Goal: Task Accomplishment & Management: Manage account settings

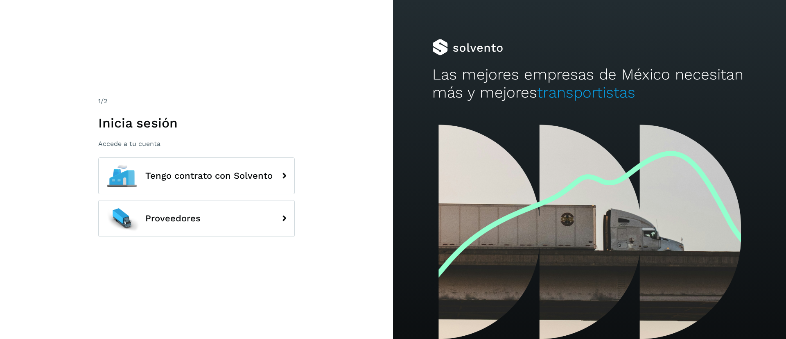
click at [282, 83] on div "1 /2 Inicia sesión Accede a tu cuenta Tengo contrato con Solvento Proveedores" at bounding box center [196, 169] width 393 height 339
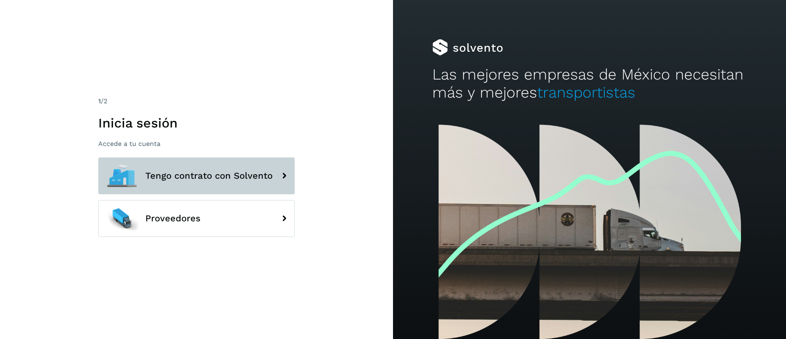
click at [181, 181] on button "Tengo contrato con Solvento" at bounding box center [196, 175] width 197 height 37
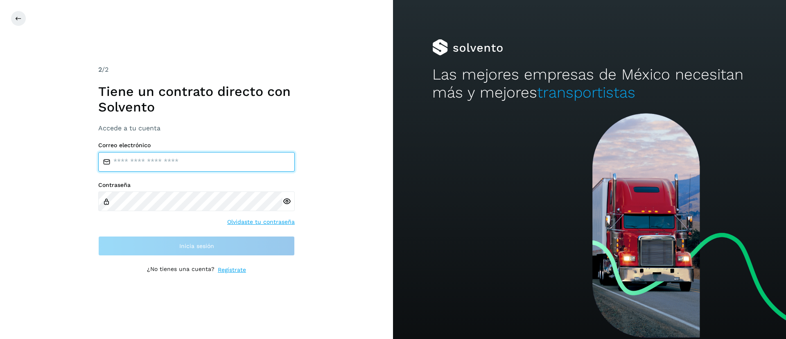
click at [176, 163] on input "email" at bounding box center [196, 162] width 197 height 20
type input "**********"
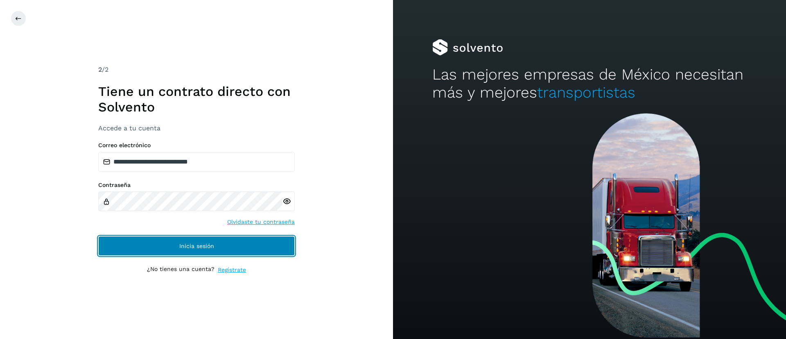
click at [141, 251] on button "Inicia sesión" at bounding box center [196, 246] width 197 height 20
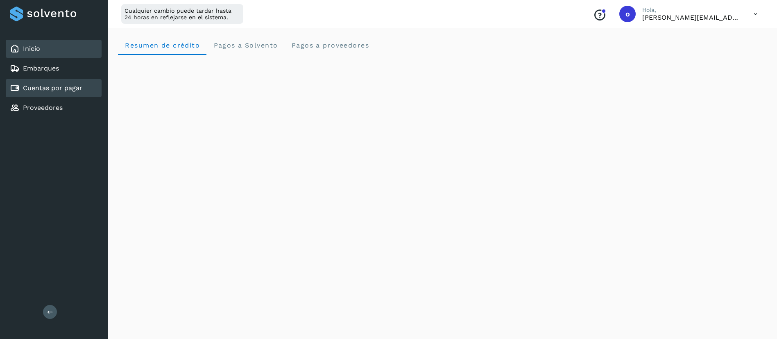
click at [78, 88] on link "Cuentas por pagar" at bounding box center [52, 88] width 59 height 8
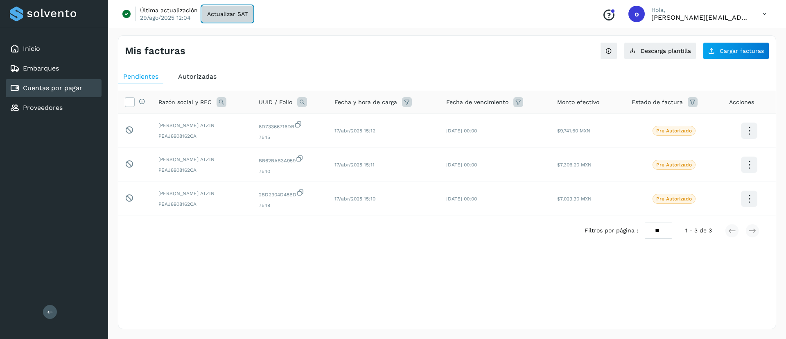
click at [229, 13] on span "Actualizar SAT" at bounding box center [227, 14] width 41 height 6
